Goal: Task Accomplishment & Management: Complete application form

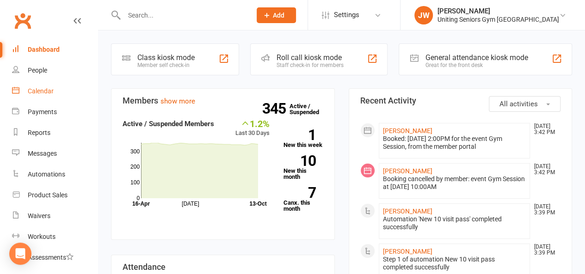
click at [37, 98] on link "Calendar" at bounding box center [55, 91] width 86 height 21
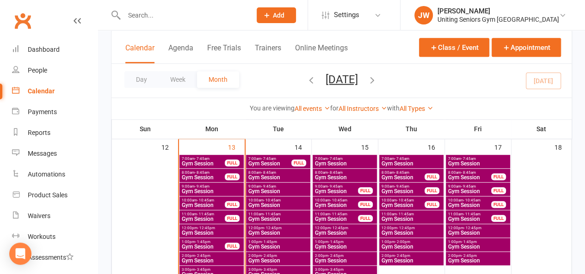
scroll to position [341, 0]
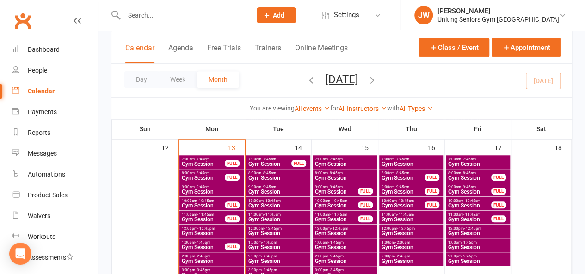
click at [479, 242] on span "1:00pm - 1:45pm" at bounding box center [478, 242] width 61 height 4
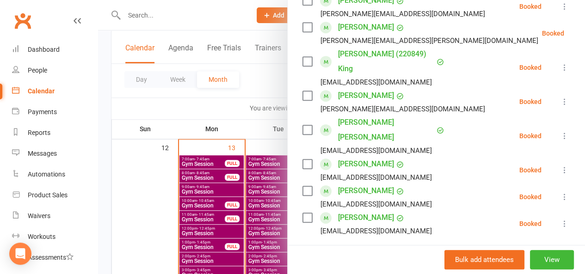
scroll to position [360, 0]
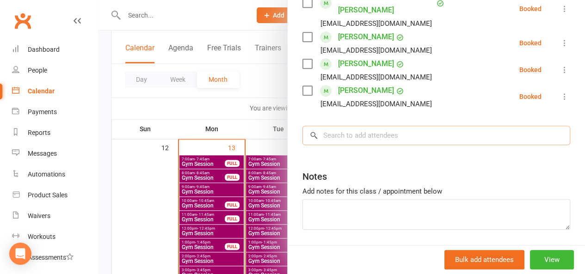
click at [347, 126] on input "search" at bounding box center [436, 135] width 268 height 19
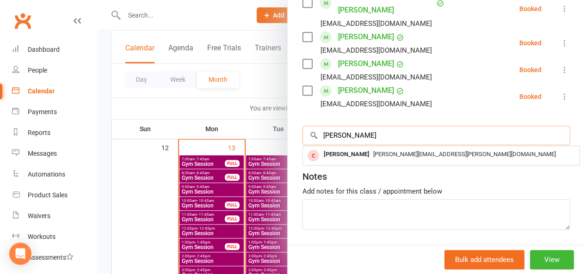
type input "[PERSON_NAME]"
click at [351, 146] on div "[PERSON_NAME] [PERSON_NAME][EMAIL_ADDRESS][PERSON_NAME][DOMAIN_NAME]" at bounding box center [441, 155] width 276 height 19
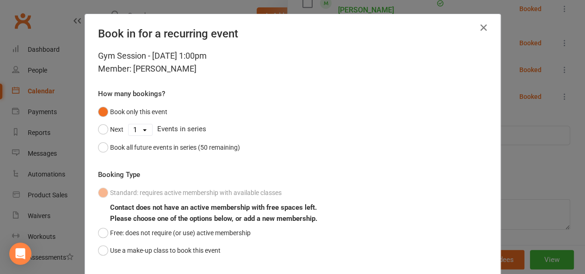
scroll to position [59, 0]
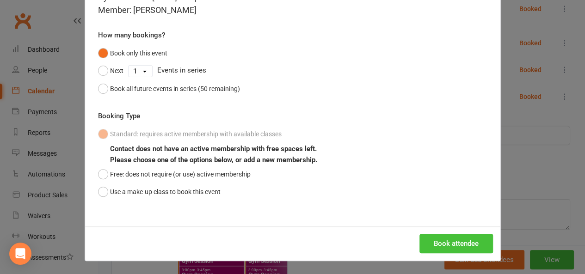
click at [448, 246] on button "Book attendee" at bounding box center [456, 243] width 74 height 19
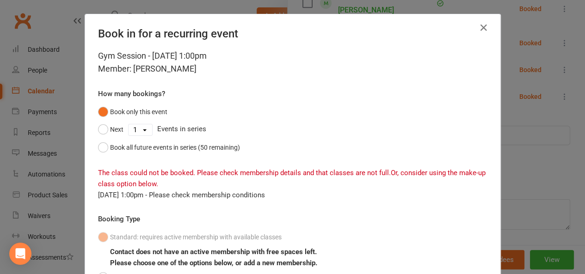
scroll to position [0, 0]
click at [478, 29] on icon "button" at bounding box center [483, 27] width 11 height 11
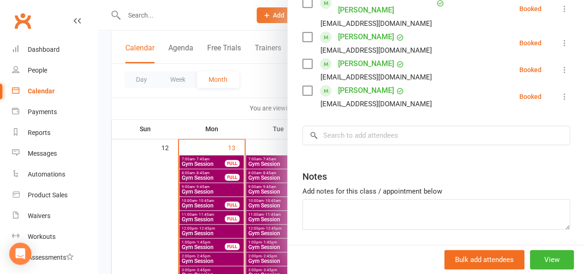
click at [166, 13] on div at bounding box center [341, 137] width 487 height 274
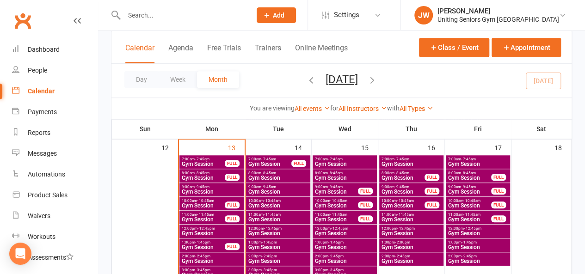
click at [142, 19] on input "text" at bounding box center [182, 15] width 123 height 13
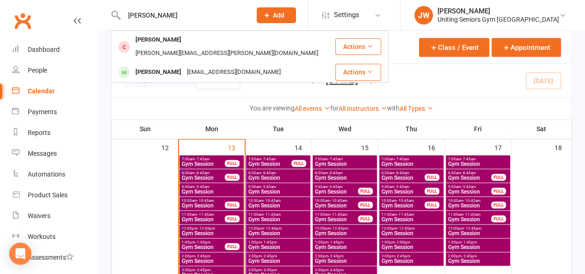
type input "[PERSON_NAME]"
click at [156, 44] on div "[PERSON_NAME]" at bounding box center [158, 39] width 51 height 13
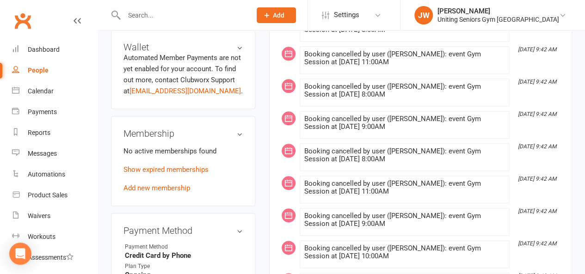
scroll to position [443, 0]
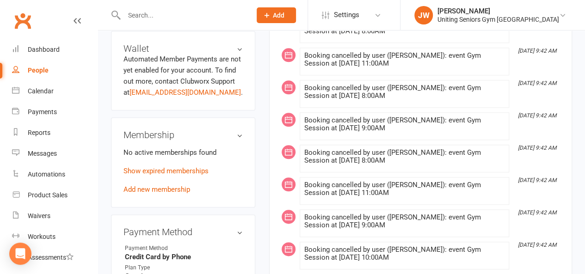
click at [172, 185] on link "Add new membership" at bounding box center [156, 189] width 67 height 8
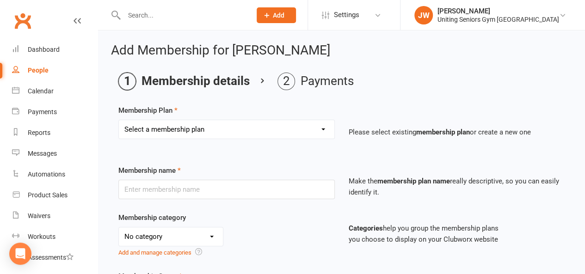
click at [211, 130] on select "Select a membership plan Create new Membership Plan Initial Assessment + Set Up…" at bounding box center [226, 129] width 215 height 18
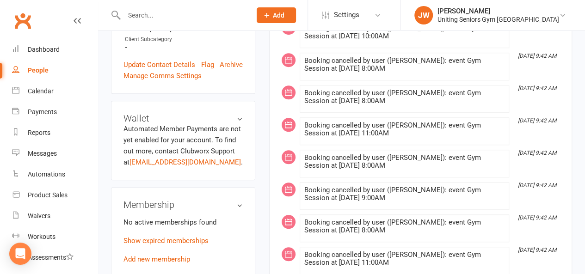
scroll to position [380, 0]
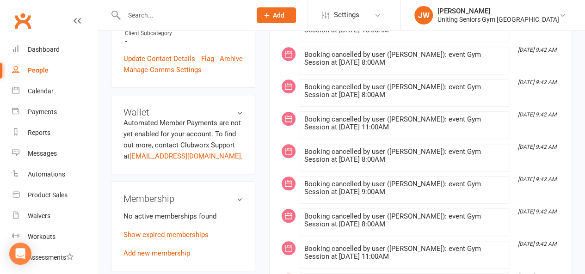
click at [167, 231] on link "Show expired memberships" at bounding box center [165, 235] width 85 height 8
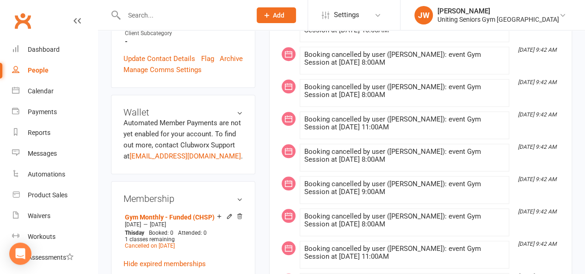
scroll to position [445, 0]
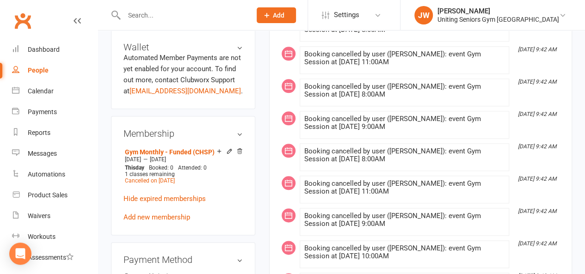
click at [177, 213] on link "Add new membership" at bounding box center [156, 217] width 67 height 8
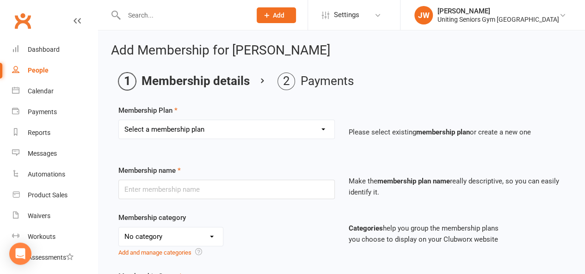
click at [191, 124] on select "Select a membership plan Create new Membership Plan Initial Assessment + Set Up…" at bounding box center [226, 129] width 215 height 18
select select "1"
click at [119, 120] on select "Select a membership plan Create new Membership Plan Initial Assessment + Set Up…" at bounding box center [226, 129] width 215 height 18
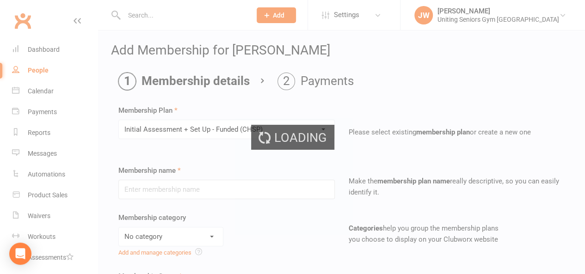
type input "Initial Assessment + Set Up - Funded (CHSP)"
select select "4"
type input "3"
select select "2"
type input "5"
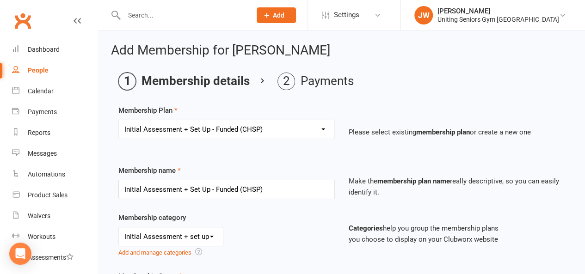
click at [161, 139] on div "Select a membership plan Create new Membership Plan Initial Assessment + Set Up…" at bounding box center [226, 136] width 230 height 32
click at [171, 131] on select "Select a membership plan Create new Membership Plan Initial Assessment + Set Up…" at bounding box center [226, 129] width 215 height 18
select select "6"
click at [119, 120] on select "Select a membership plan Create new Membership Plan Initial Assessment + Set Up…" at bounding box center [226, 129] width 215 height 18
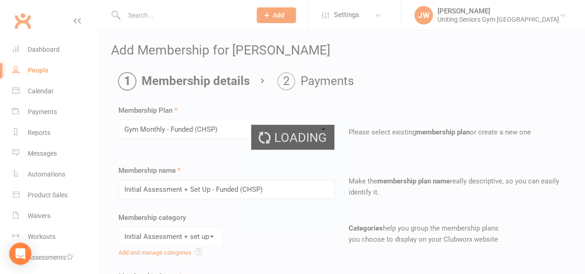
type input "Gym Monthly - Funded (CHSP)"
select select "3"
type input "0"
select select "3"
type input "1"
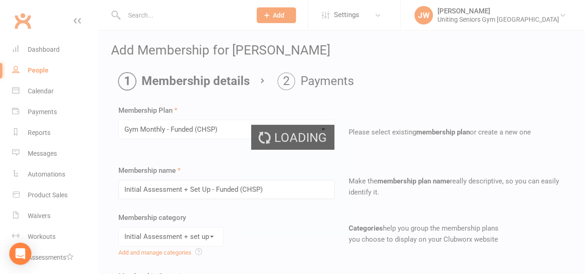
type input "1"
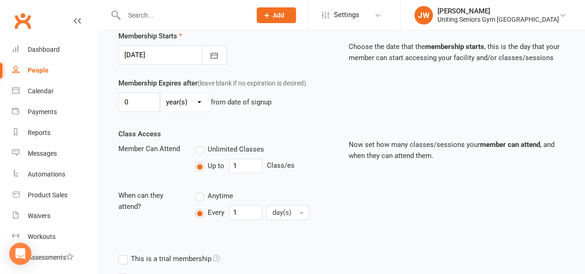
scroll to position [335, 0]
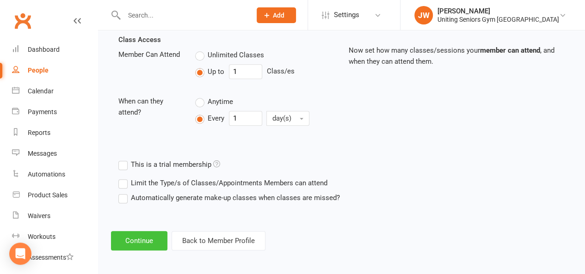
click at [148, 232] on button "Continue" at bounding box center [139, 240] width 56 height 19
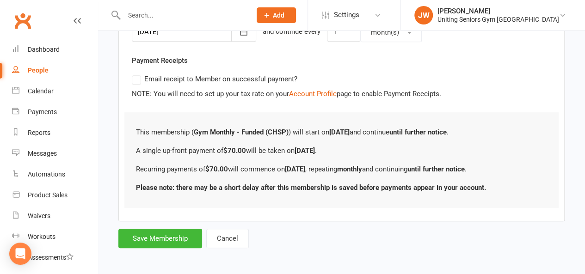
scroll to position [250, 0]
click at [170, 233] on button "Save Membership" at bounding box center [160, 238] width 84 height 19
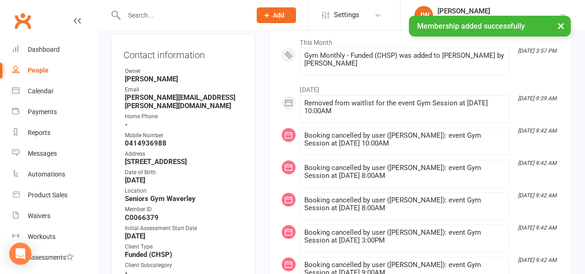
scroll to position [153, 0]
click at [55, 90] on link "Calendar" at bounding box center [55, 91] width 86 height 21
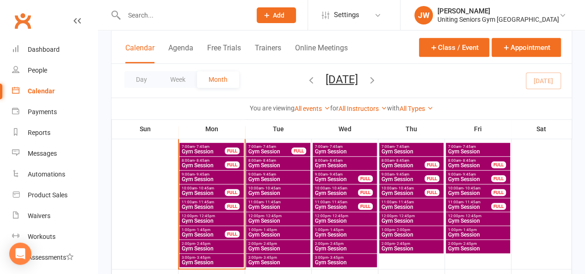
scroll to position [353, 0]
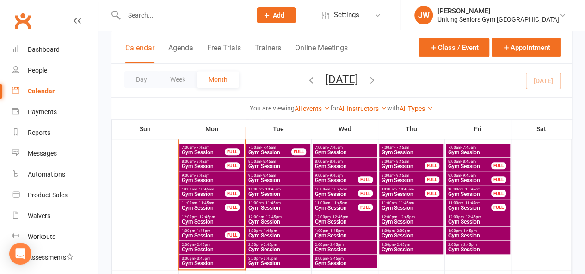
click at [473, 233] on span "Gym Session" at bounding box center [478, 236] width 61 height 6
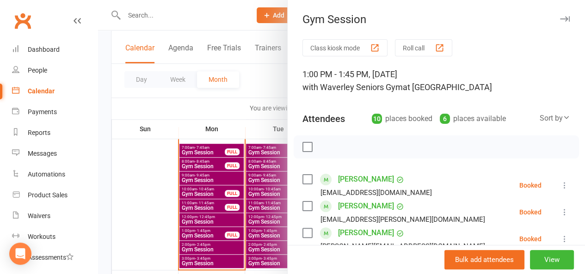
click at [200, 105] on div at bounding box center [341, 137] width 487 height 274
